Goal: Communication & Community: Answer question/provide support

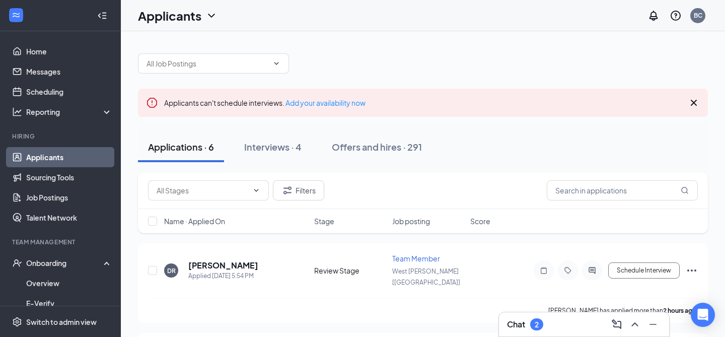
click at [693, 103] on icon "Cross" at bounding box center [694, 103] width 6 height 6
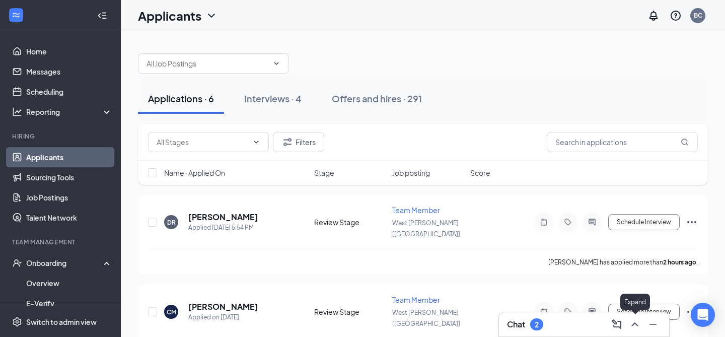
click at [631, 320] on icon "ChevronUp" at bounding box center [635, 324] width 12 height 12
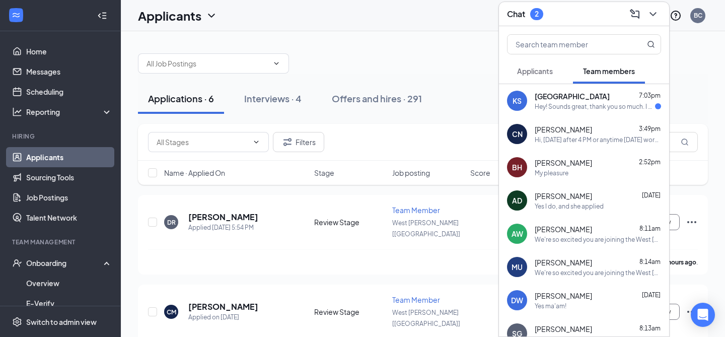
click at [564, 104] on div "Hey! Sounds great, thank you so much. I will come get them soon. Have a great d…" at bounding box center [595, 106] width 120 height 9
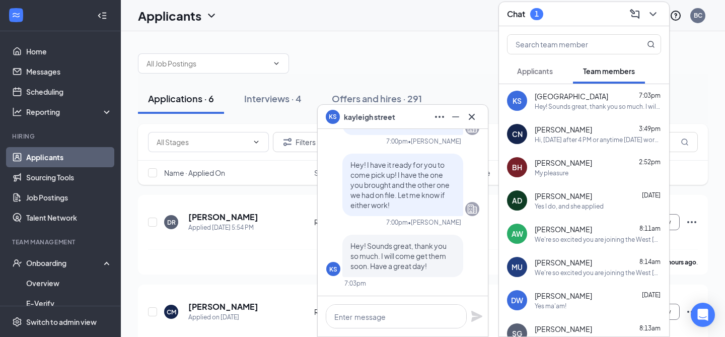
click at [543, 72] on span "Applicants" at bounding box center [535, 70] width 36 height 9
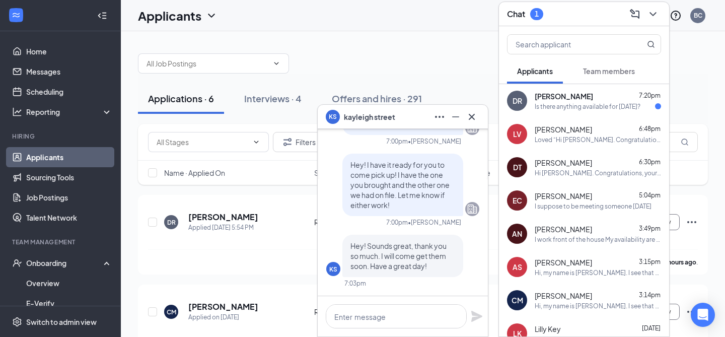
click at [598, 105] on div "Is there anything available for [DATE]?" at bounding box center [588, 106] width 106 height 9
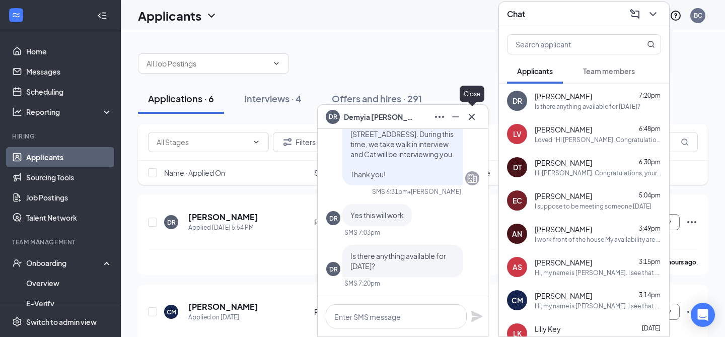
click at [473, 120] on icon "Cross" at bounding box center [472, 117] width 12 height 12
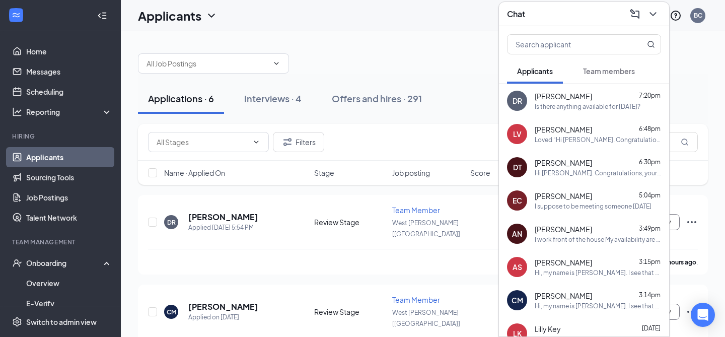
click at [649, 16] on icon "ChevronDown" at bounding box center [653, 14] width 12 height 12
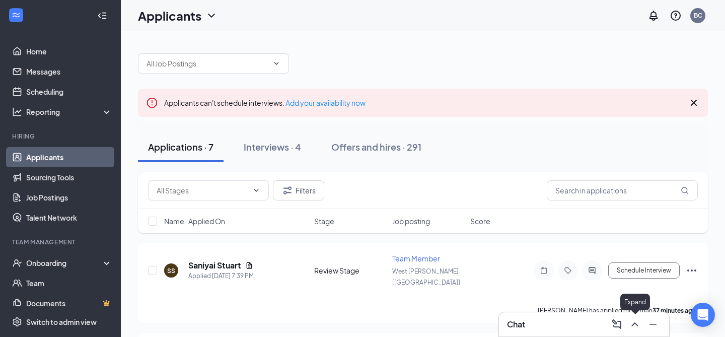
click at [637, 324] on icon "ChevronUp" at bounding box center [635, 324] width 7 height 4
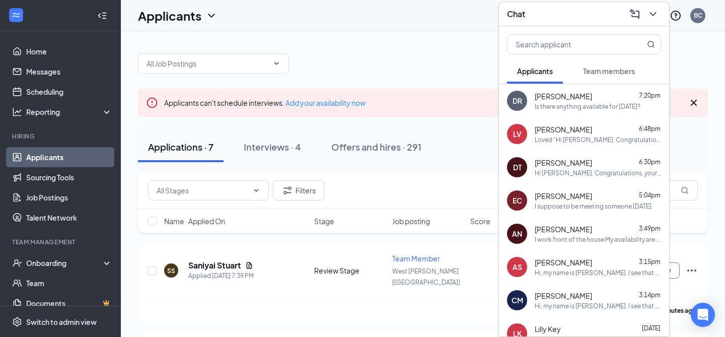
click at [574, 99] on span "[PERSON_NAME]" at bounding box center [563, 96] width 57 height 10
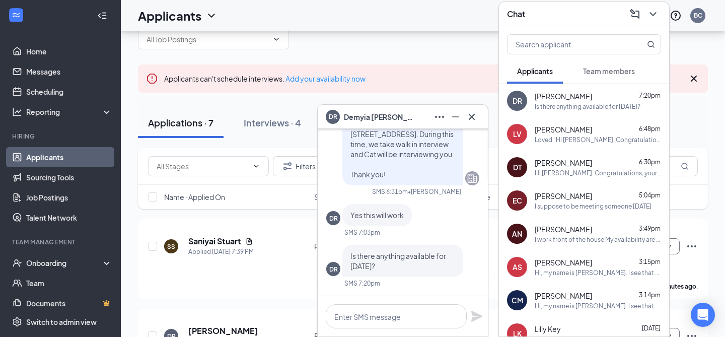
scroll to position [50, 0]
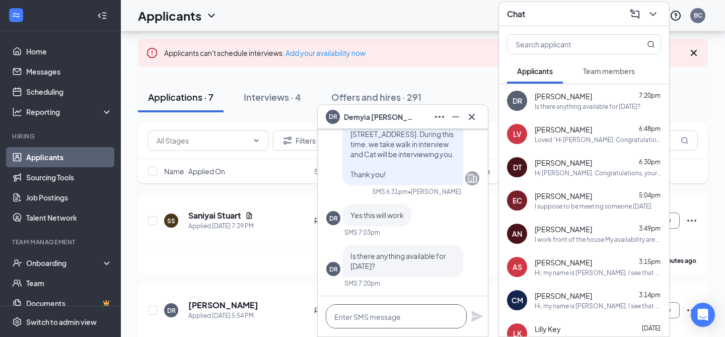
click at [402, 318] on textarea at bounding box center [396, 316] width 141 height 24
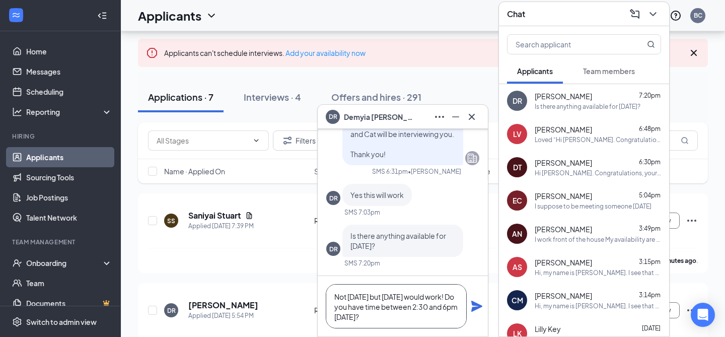
type textarea "Not Wednesday but Thursday would work! Do you have time between 2:30 and 6pm on…"
click at [482, 307] on icon "Plane" at bounding box center [477, 306] width 12 height 12
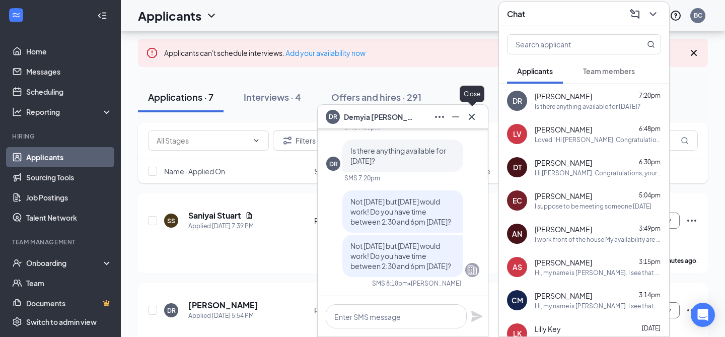
click at [472, 121] on icon "Cross" at bounding box center [472, 117] width 12 height 12
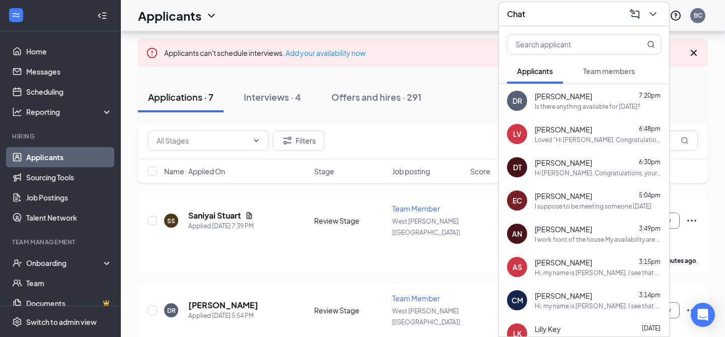
click at [643, 15] on div at bounding box center [652, 14] width 18 height 16
click at [653, 13] on icon "ChevronDown" at bounding box center [653, 14] width 12 height 12
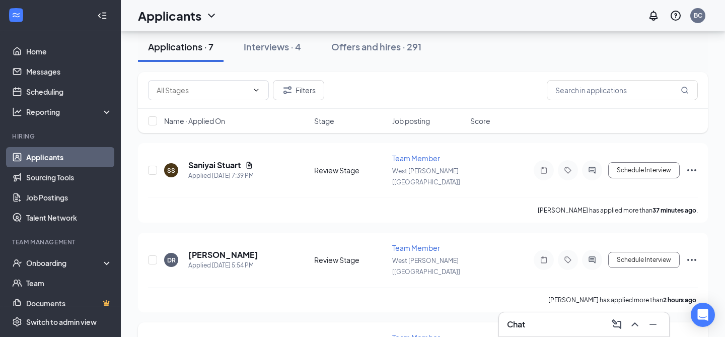
scroll to position [153, 0]
